Goal: Navigation & Orientation: Find specific page/section

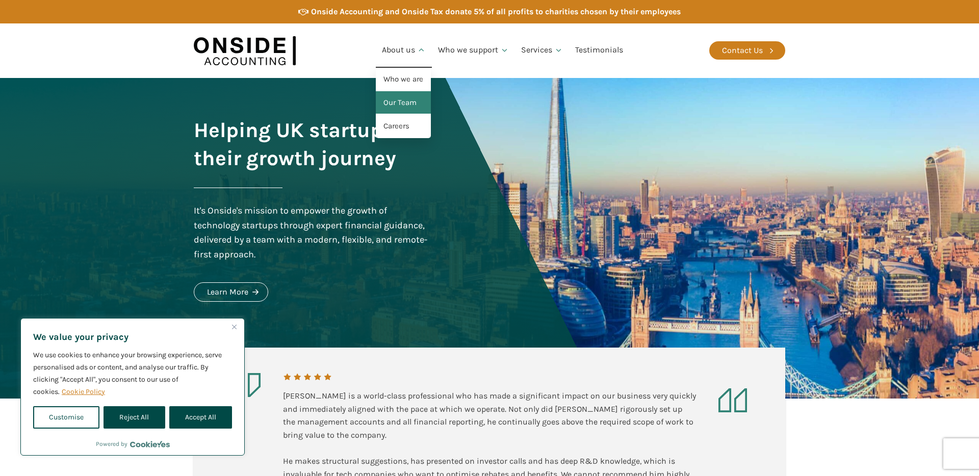
click at [396, 102] on link "Our Team" at bounding box center [403, 102] width 55 height 23
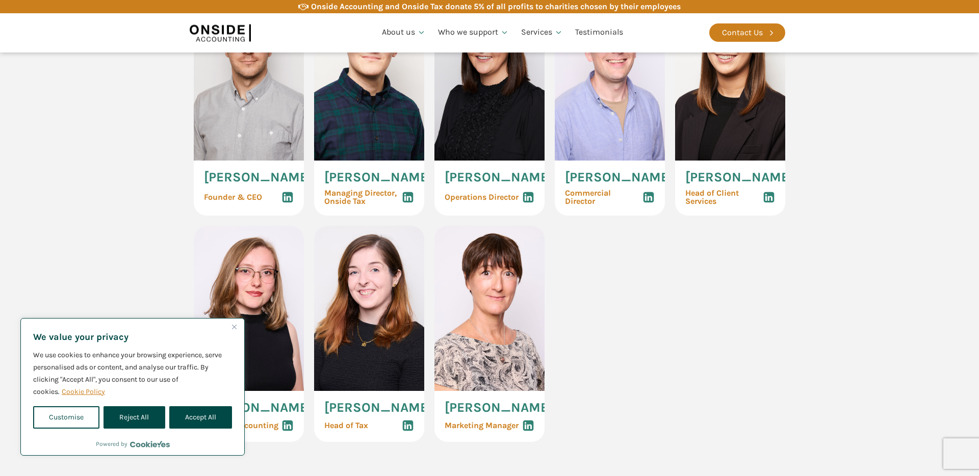
scroll to position [582, 0]
click at [190, 416] on button "Accept All" at bounding box center [200, 417] width 63 height 22
checkbox input "true"
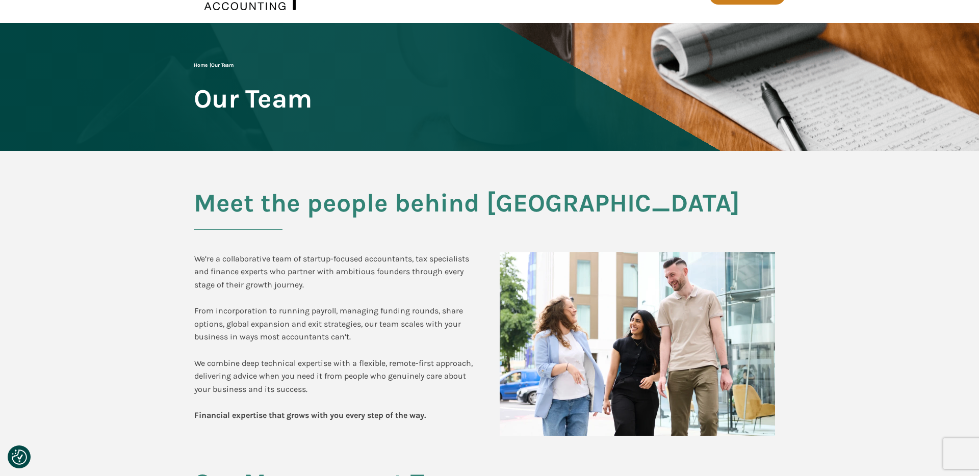
scroll to position [0, 0]
